Goal: Information Seeking & Learning: Find specific fact

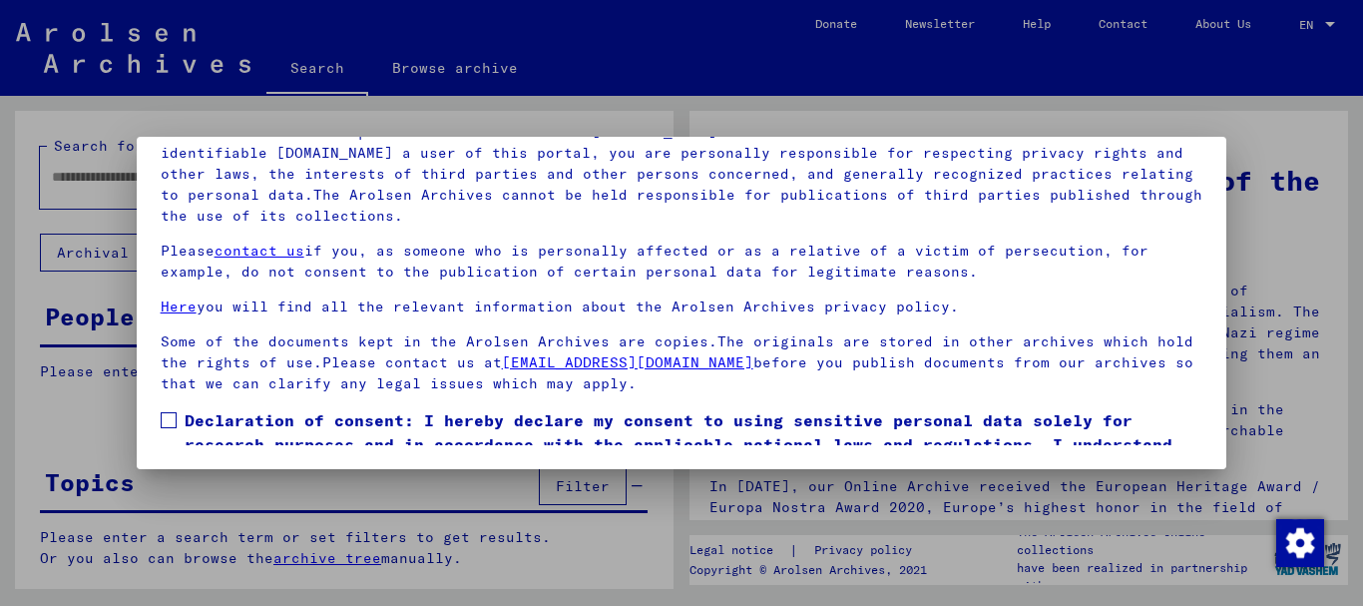
scroll to position [82, 0]
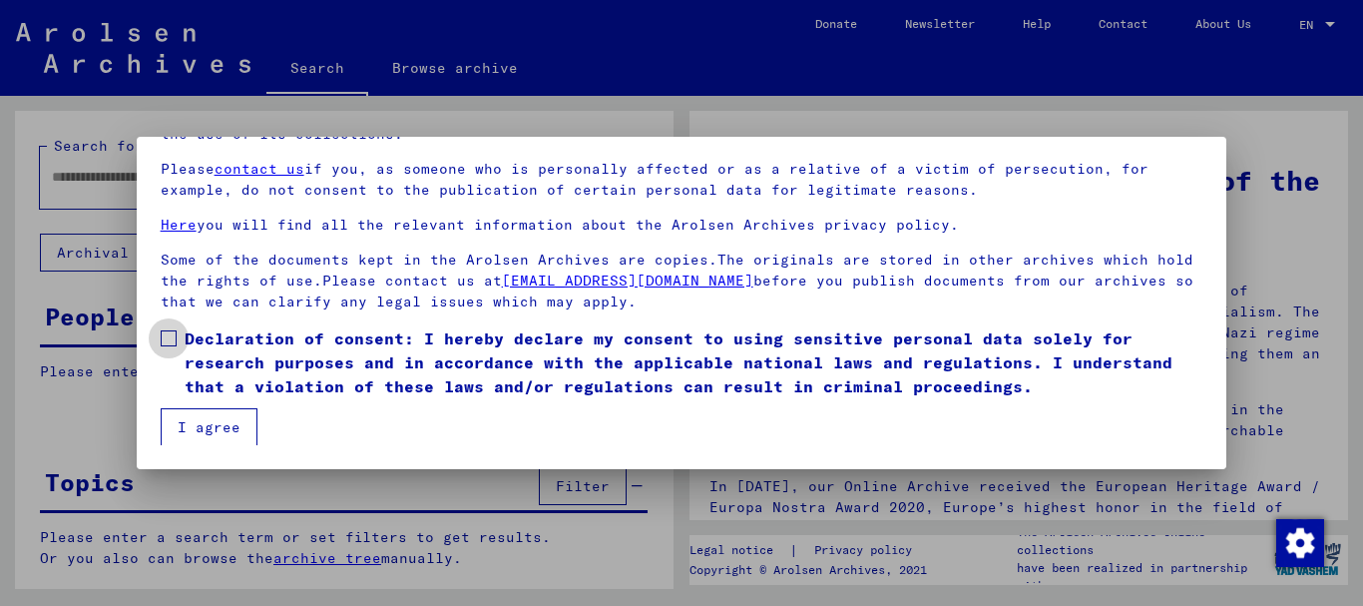
click at [168, 340] on span at bounding box center [169, 338] width 16 height 16
click at [198, 415] on button "I agree" at bounding box center [209, 427] width 97 height 38
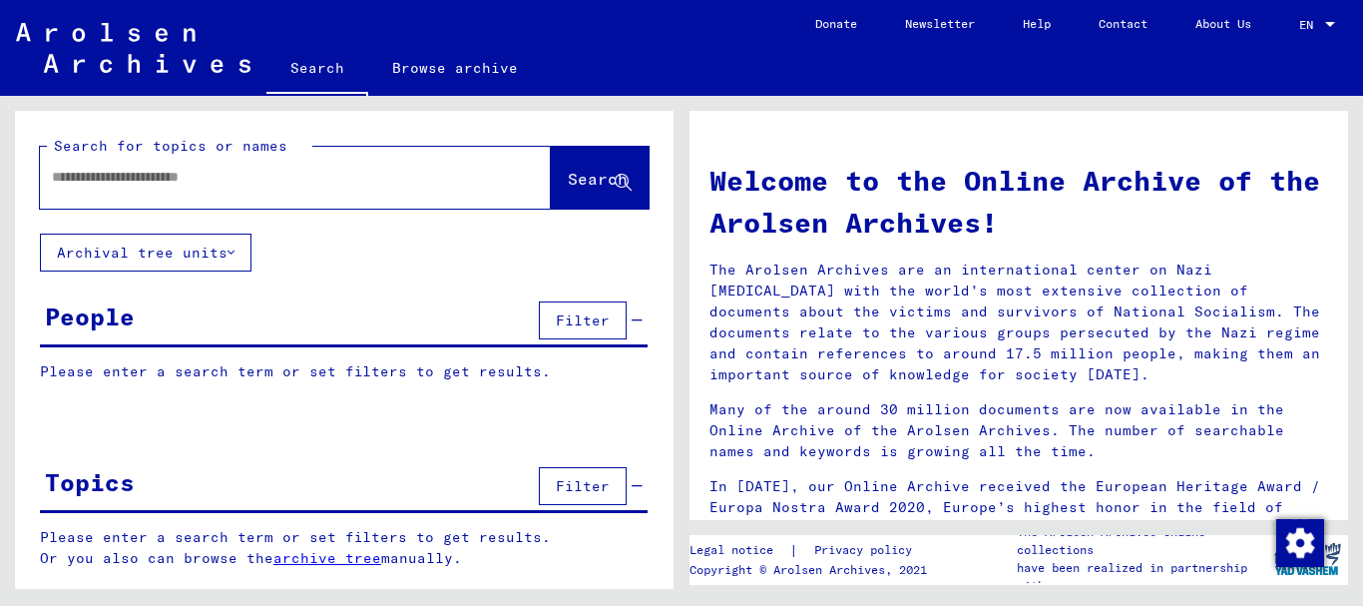
click at [298, 170] on input "text" at bounding box center [271, 177] width 439 height 21
click at [299, 175] on input "text" at bounding box center [271, 177] width 439 height 21
type input "**********"
click at [569, 184] on span "Search" at bounding box center [598, 179] width 60 height 20
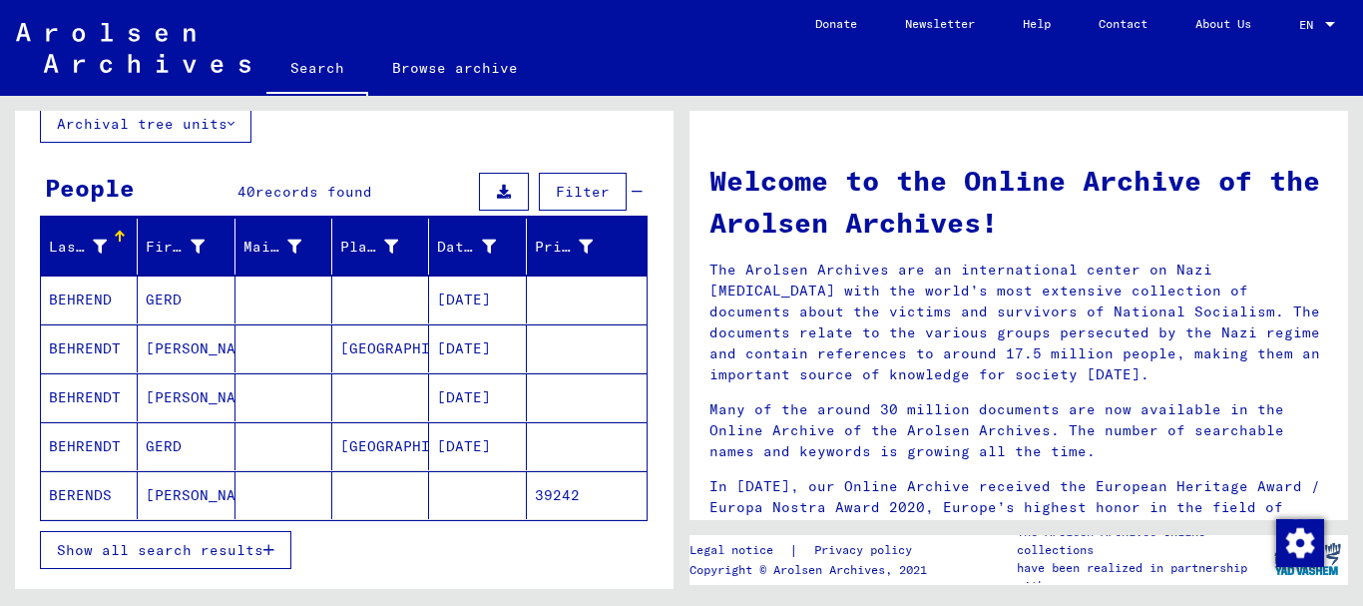
scroll to position [163, 0]
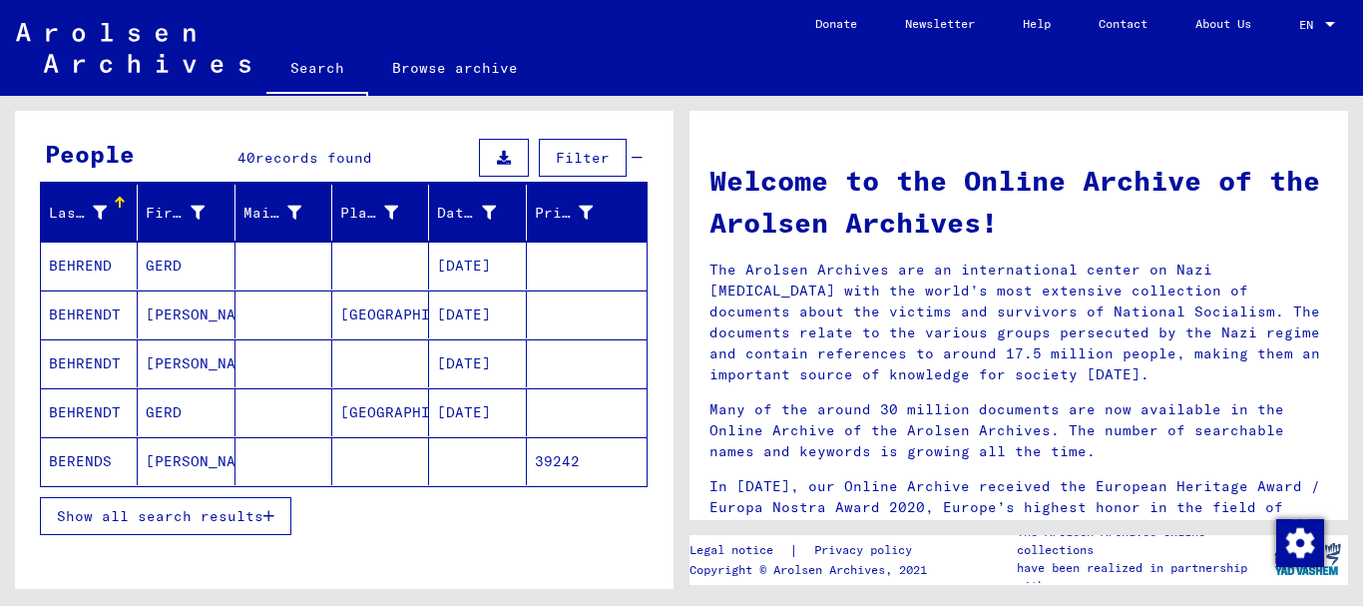
click at [430, 457] on mat-cell at bounding box center [477, 461] width 97 height 48
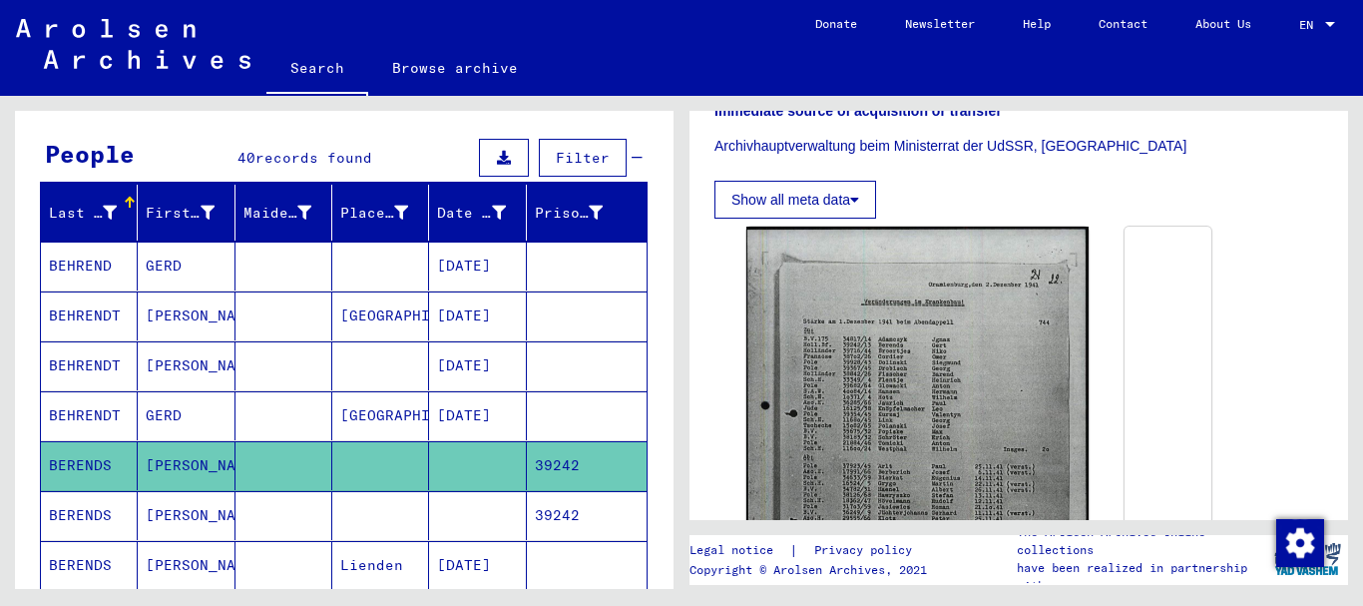
scroll to position [445, 0]
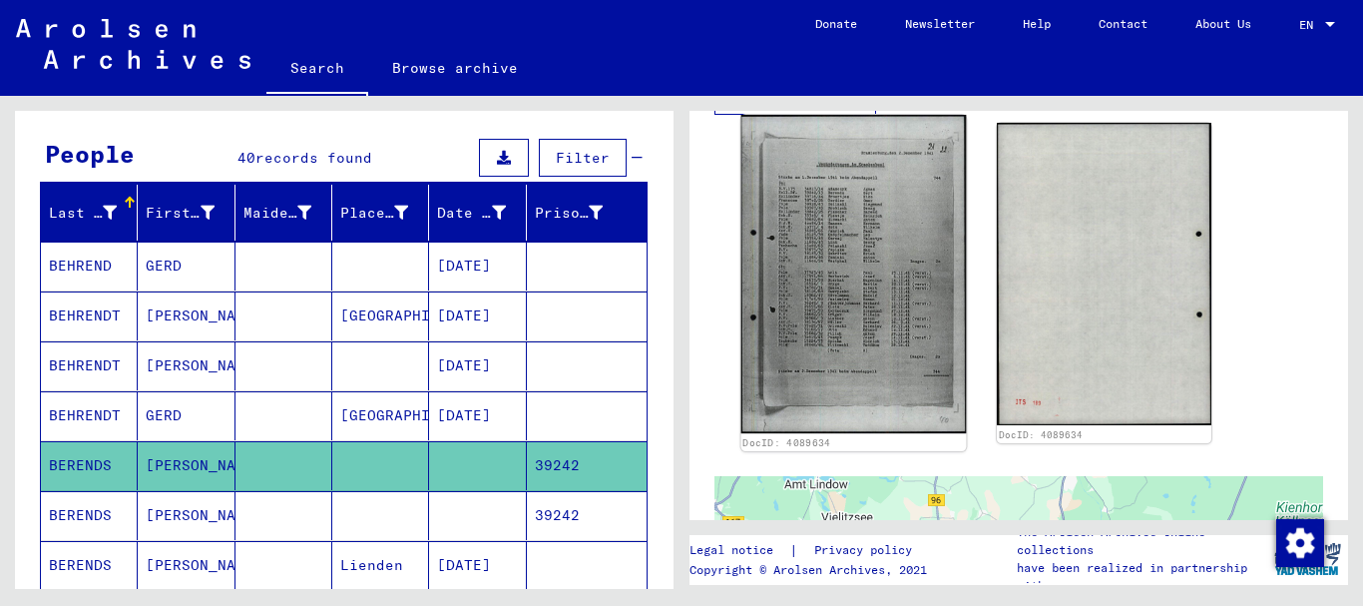
click at [826, 268] on img at bounding box center [854, 274] width 226 height 318
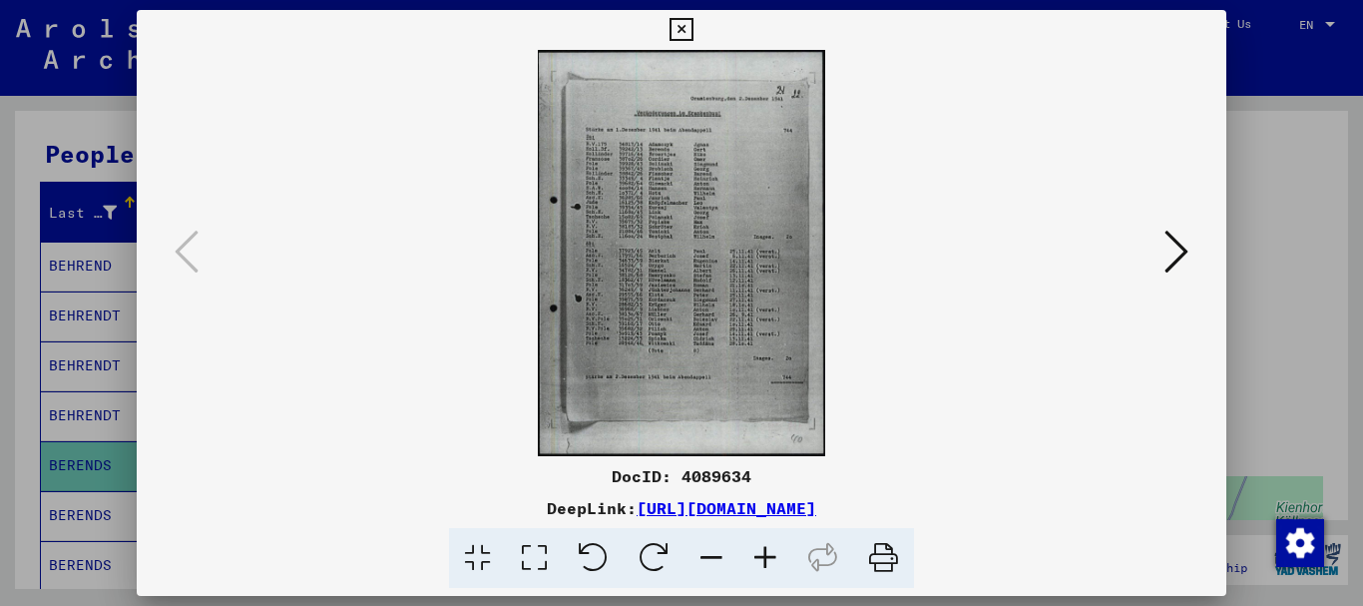
click at [766, 554] on icon at bounding box center [765, 558] width 54 height 61
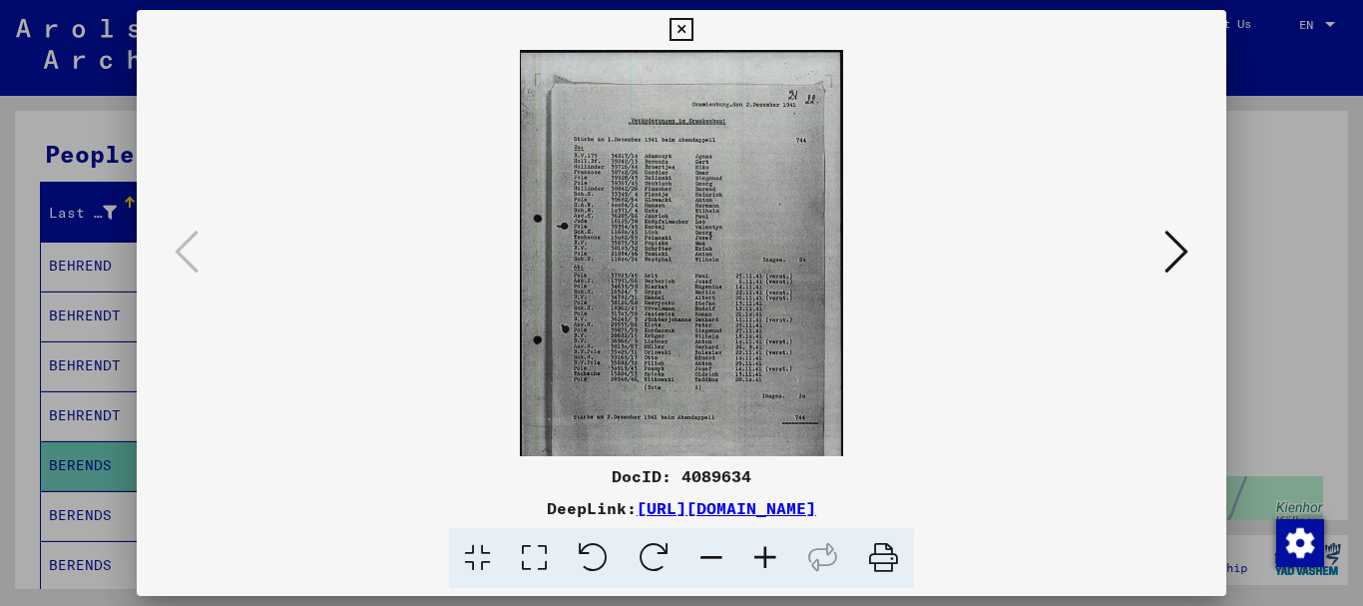
click at [766, 554] on icon at bounding box center [765, 558] width 54 height 61
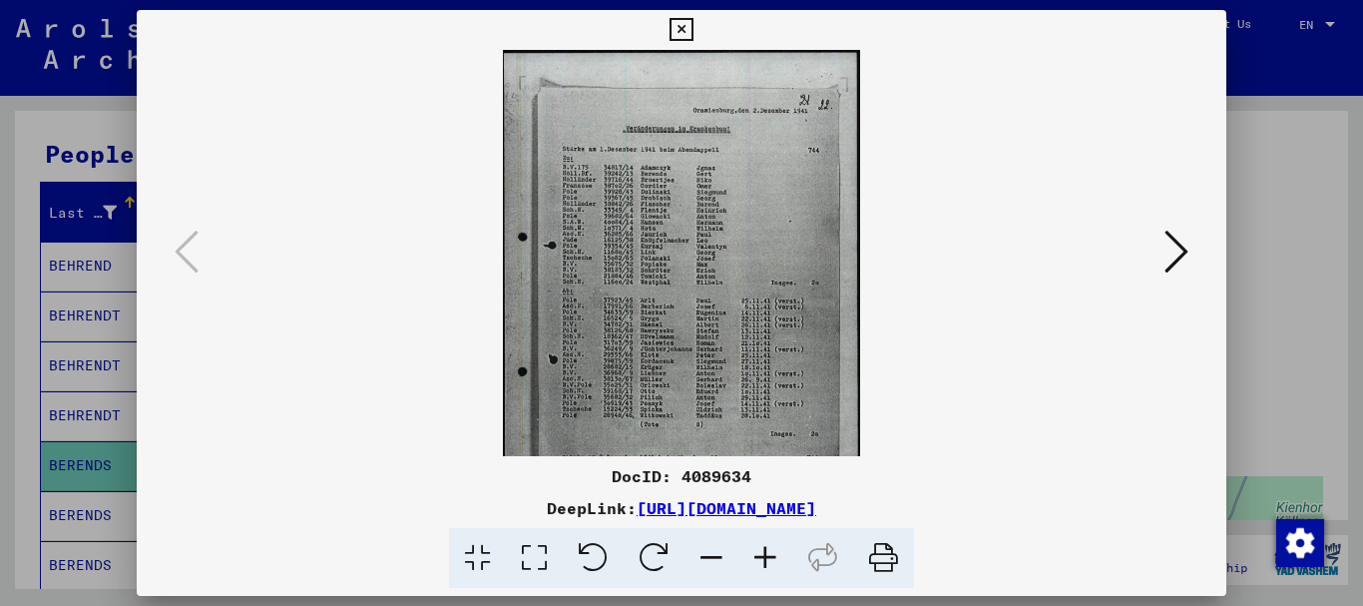
click at [766, 554] on icon at bounding box center [765, 558] width 54 height 61
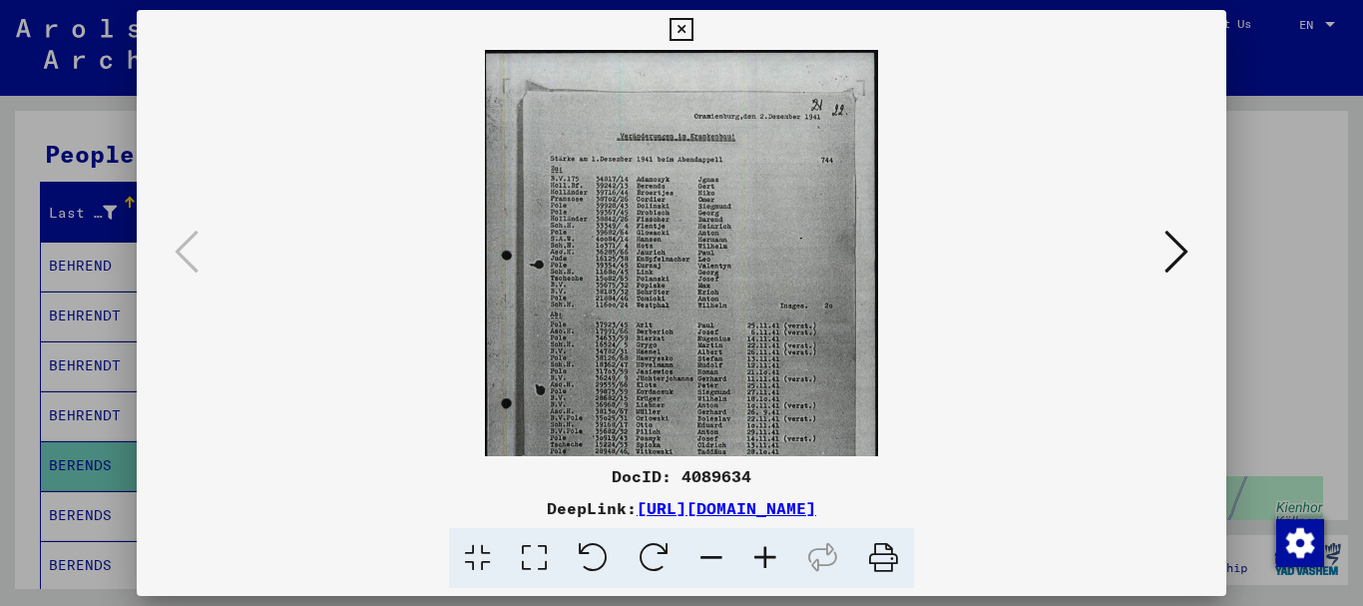
click at [766, 554] on icon at bounding box center [765, 558] width 54 height 61
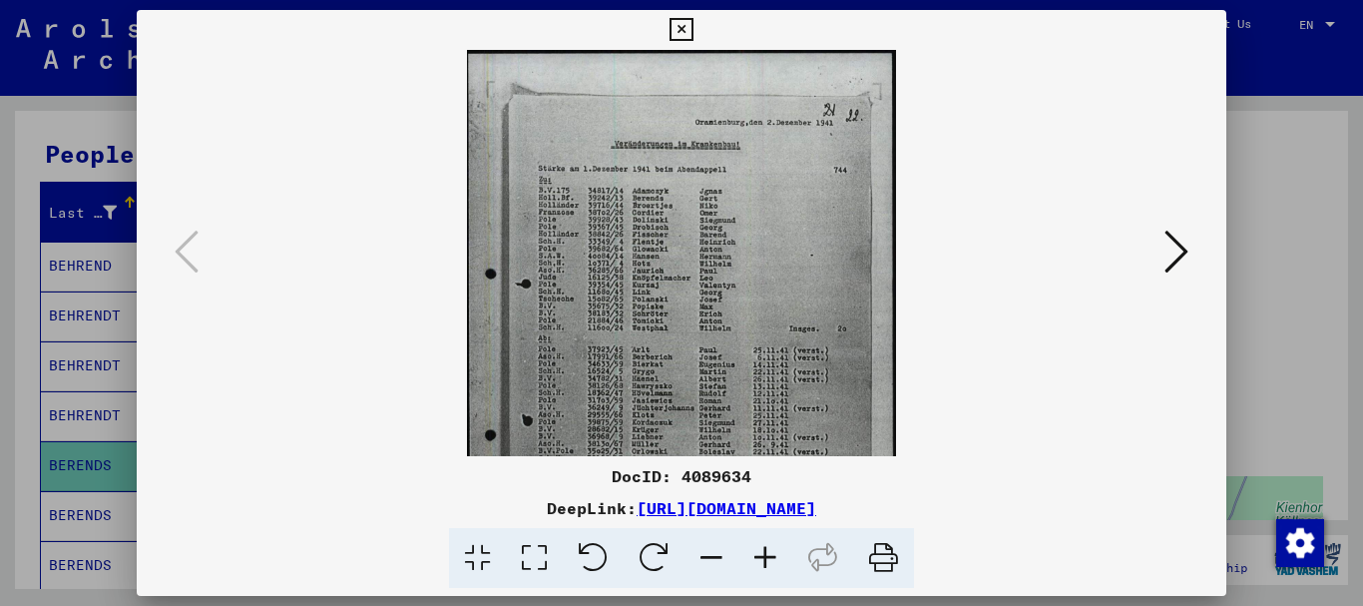
click at [766, 554] on icon at bounding box center [765, 558] width 54 height 61
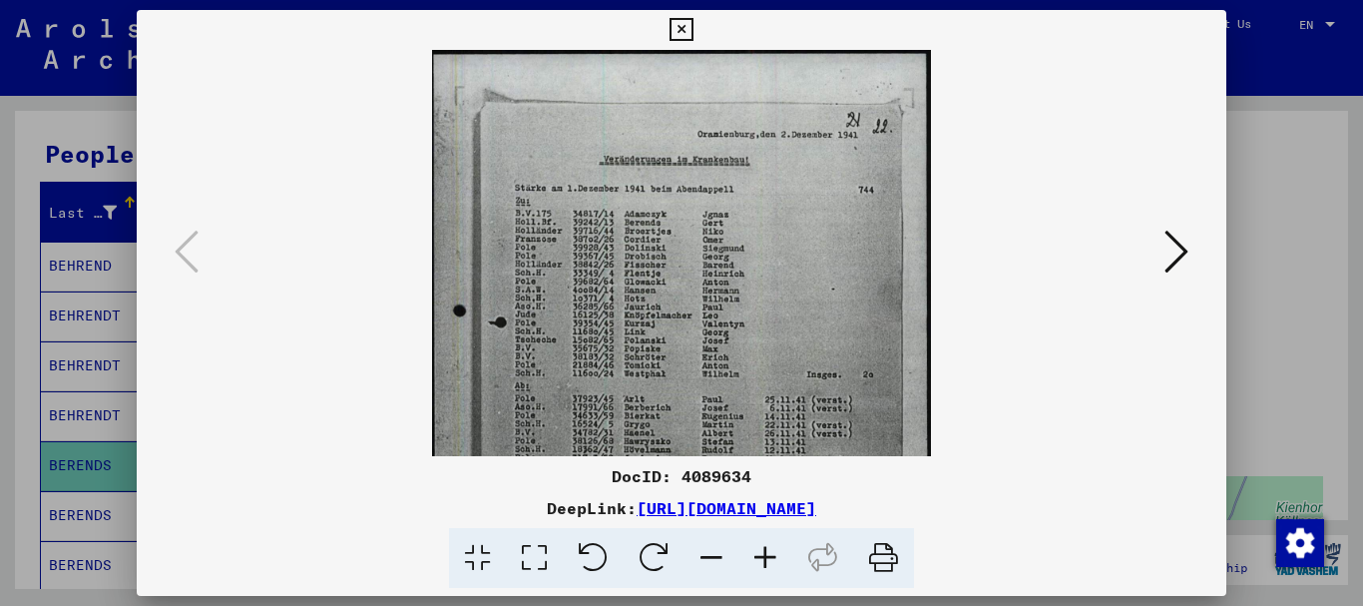
click at [766, 554] on icon at bounding box center [765, 558] width 54 height 61
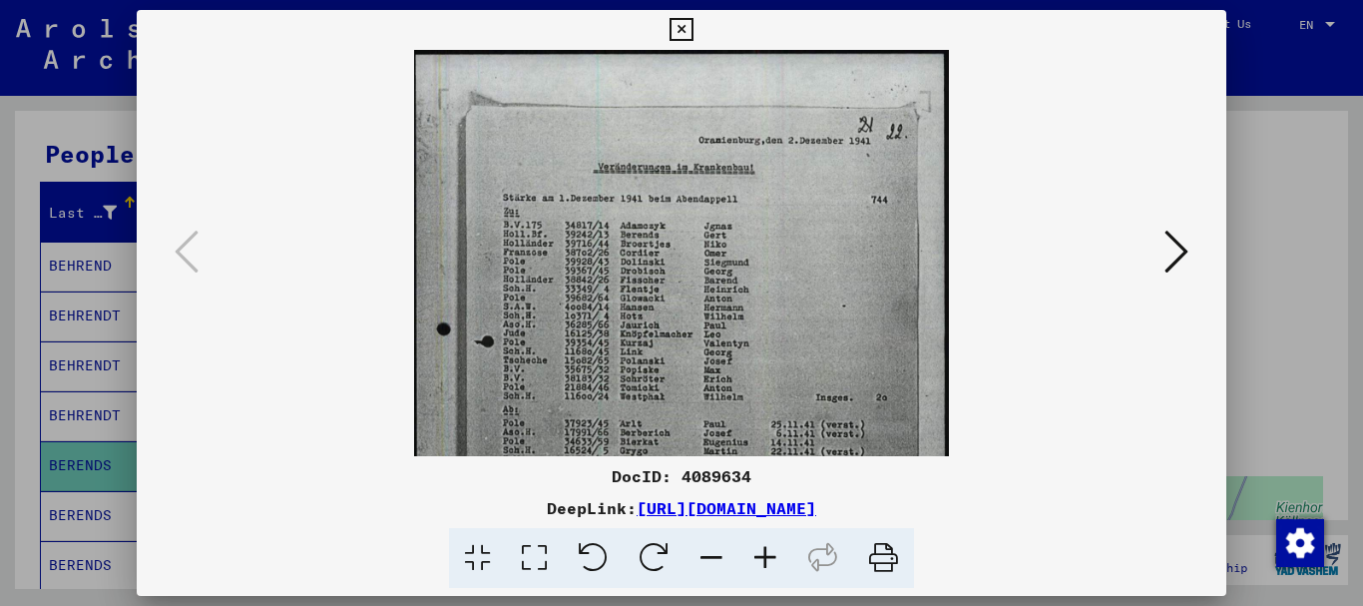
click at [766, 554] on icon at bounding box center [765, 558] width 54 height 61
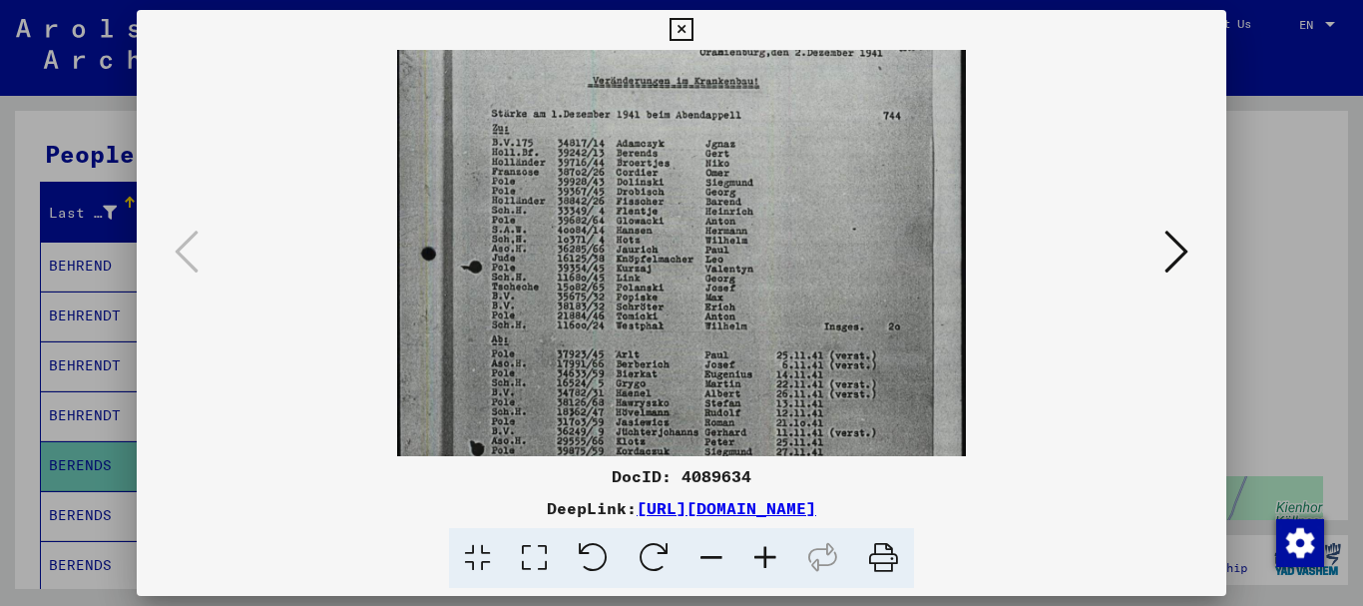
scroll to position [49, 0]
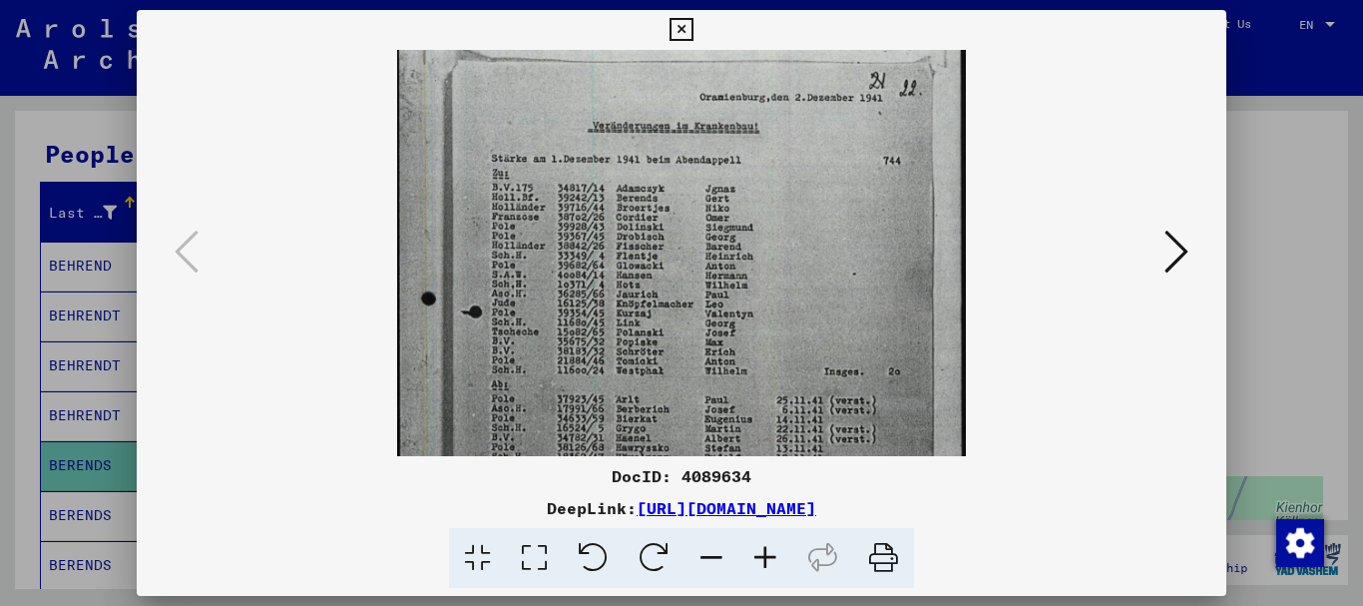
drag, startPoint x: 580, startPoint y: 256, endPoint x: 633, endPoint y: 247, distance: 53.6
click at [633, 247] on img at bounding box center [682, 403] width 570 height 805
click at [1177, 250] on icon at bounding box center [1176, 252] width 24 height 48
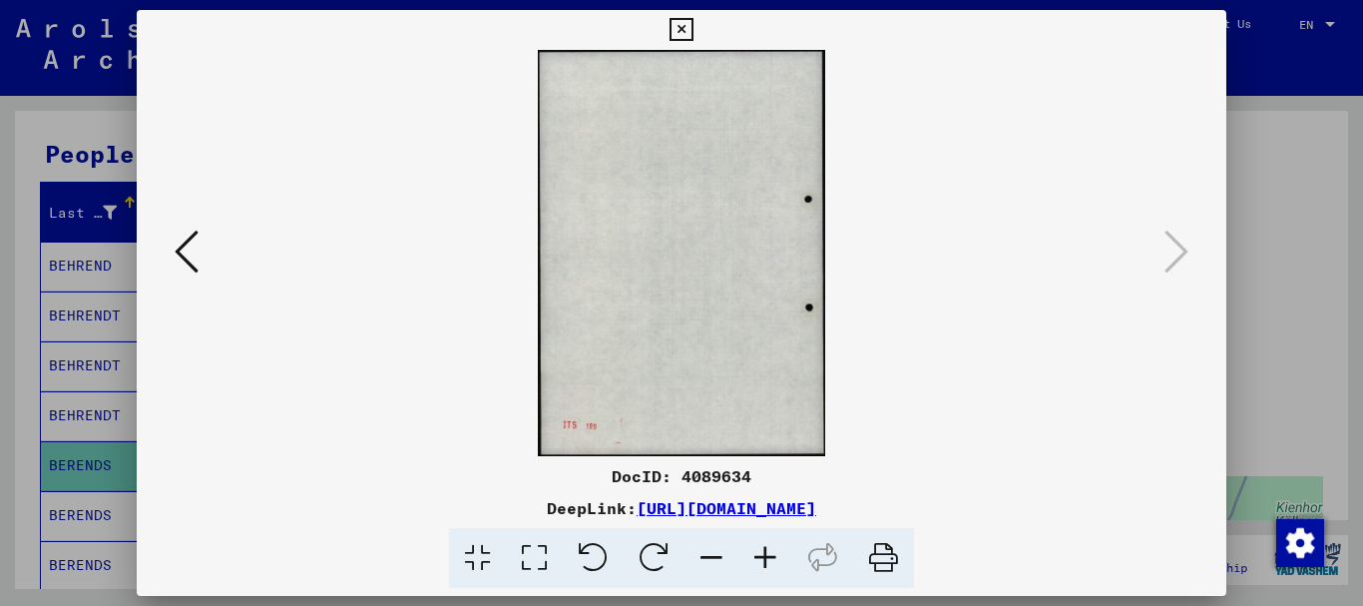
click at [1306, 312] on div at bounding box center [681, 303] width 1363 height 606
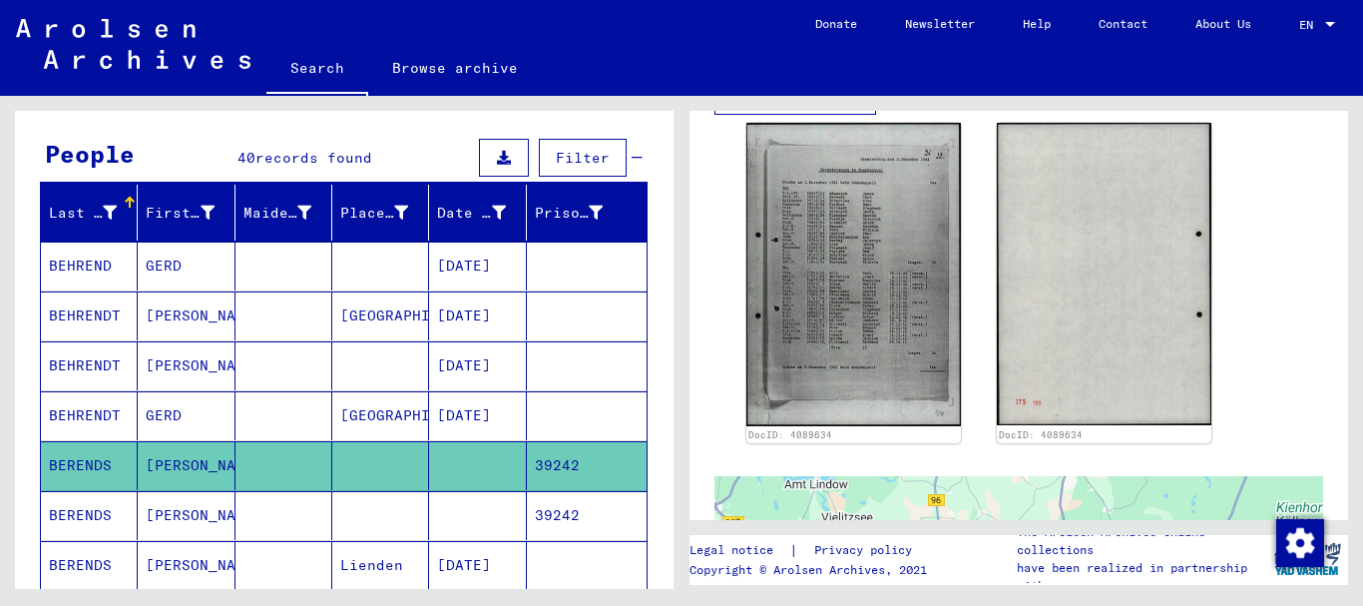
click at [475, 505] on mat-cell at bounding box center [477, 515] width 97 height 49
